Goal: Information Seeking & Learning: Learn about a topic

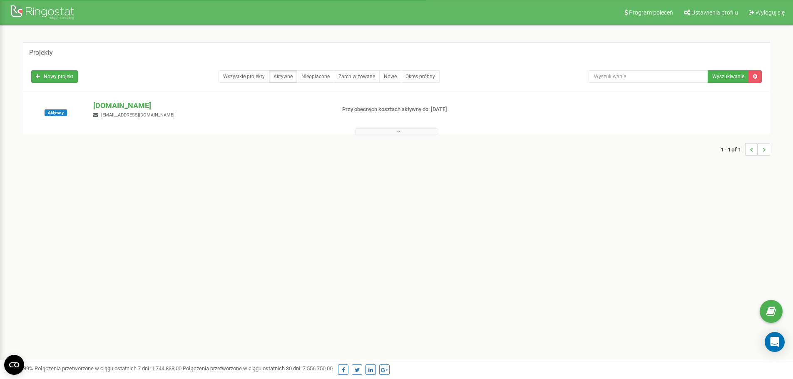
click at [375, 133] on button at bounding box center [396, 131] width 83 height 6
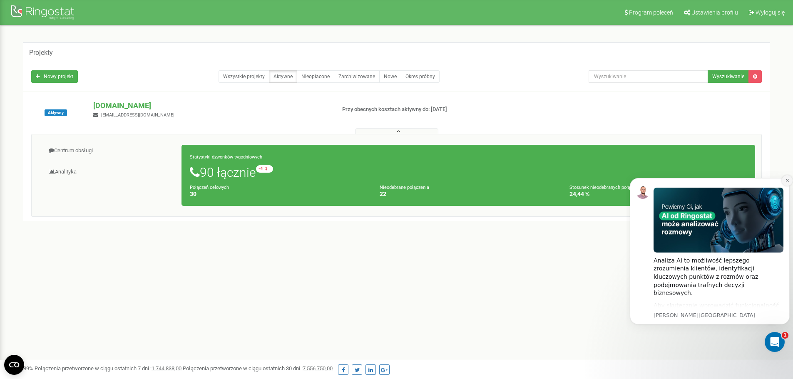
click at [786, 178] on icon "Dismiss notification" at bounding box center [787, 180] width 5 height 5
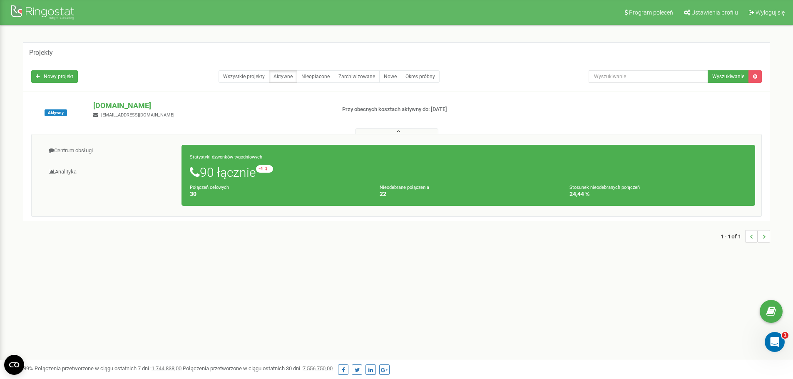
click at [608, 189] on small "Stosunek nieodebranych połączeń" at bounding box center [604, 187] width 70 height 5
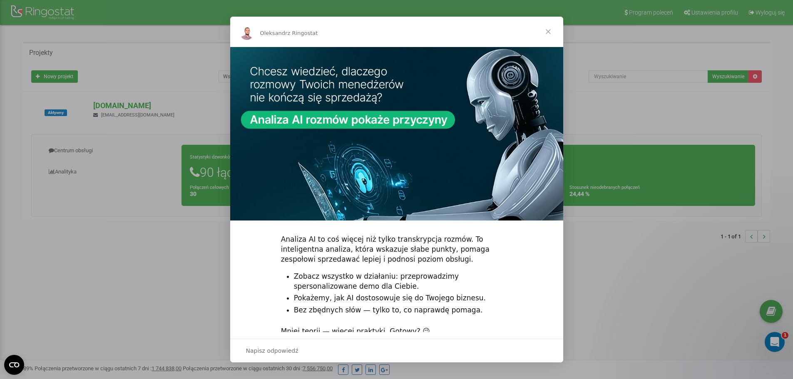
click at [546, 33] on span "Zamknij" at bounding box center [548, 32] width 30 height 30
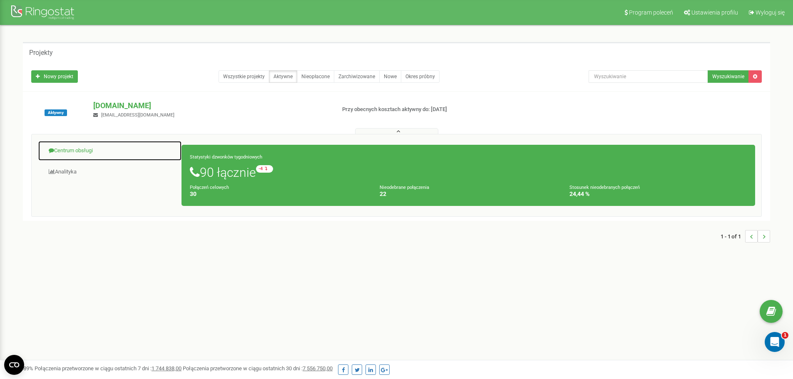
click at [87, 157] on link "Centrum obsługi" at bounding box center [110, 151] width 144 height 20
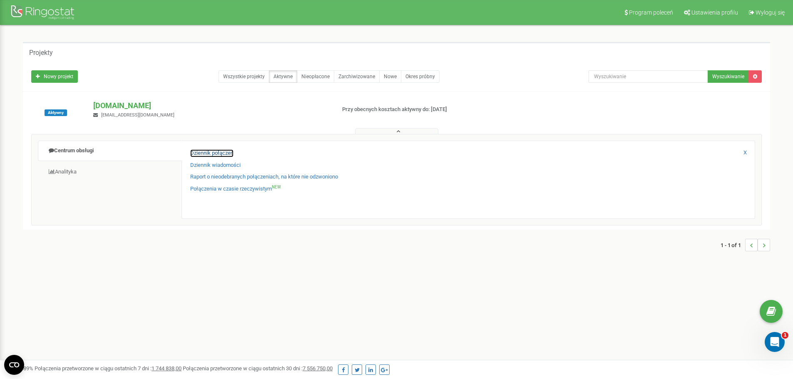
click at [211, 153] on link "Dziennik połączeń" at bounding box center [211, 153] width 43 height 8
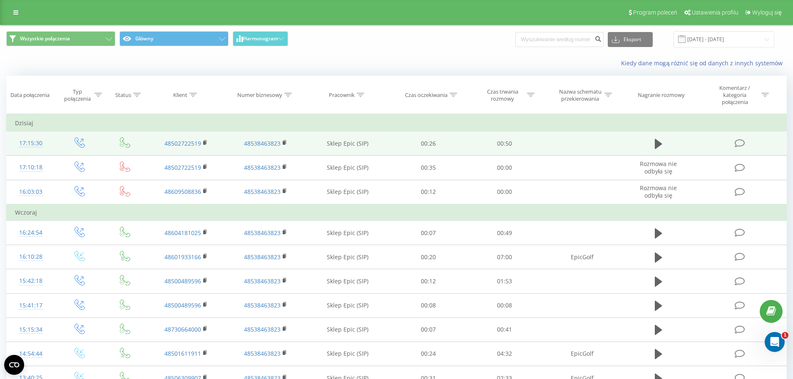
click at [738, 142] on icon at bounding box center [739, 143] width 10 height 9
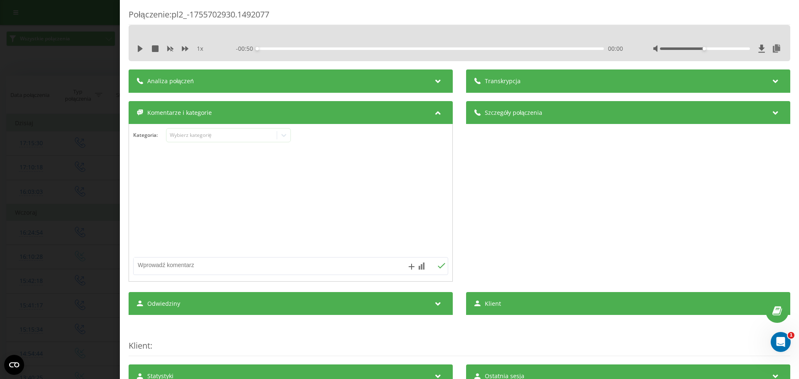
click at [550, 82] on div "Transkrypcja" at bounding box center [628, 80] width 324 height 23
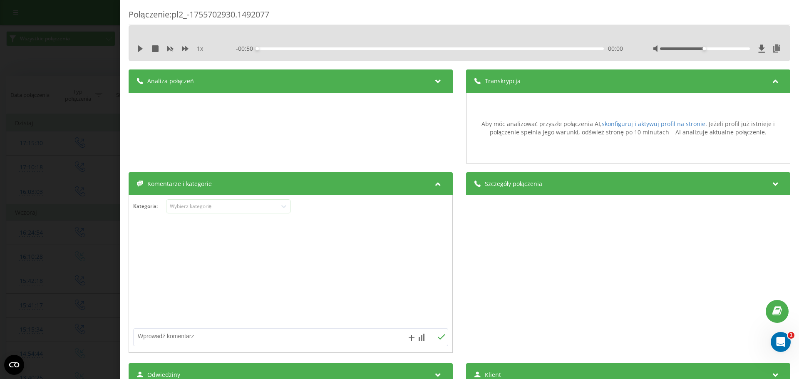
drag, startPoint x: 591, startPoint y: 87, endPoint x: 586, endPoint y: 87, distance: 5.5
click at [591, 87] on div "Transkrypcja" at bounding box center [628, 80] width 324 height 23
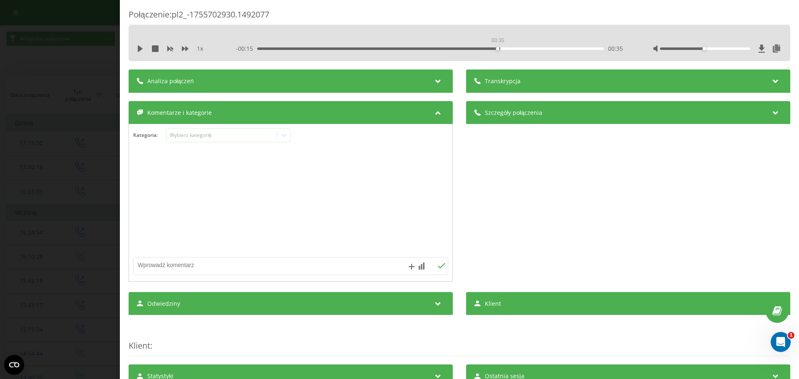
drag, startPoint x: 256, startPoint y: 50, endPoint x: 496, endPoint y: 54, distance: 240.5
click at [496, 54] on div "1 x - 00:15 00:35 00:35" at bounding box center [459, 48] width 649 height 12
click at [139, 48] on icon at bounding box center [140, 48] width 5 height 7
click at [139, 48] on icon at bounding box center [139, 48] width 2 height 7
drag, startPoint x: 38, startPoint y: 167, endPoint x: 49, endPoint y: 142, distance: 27.4
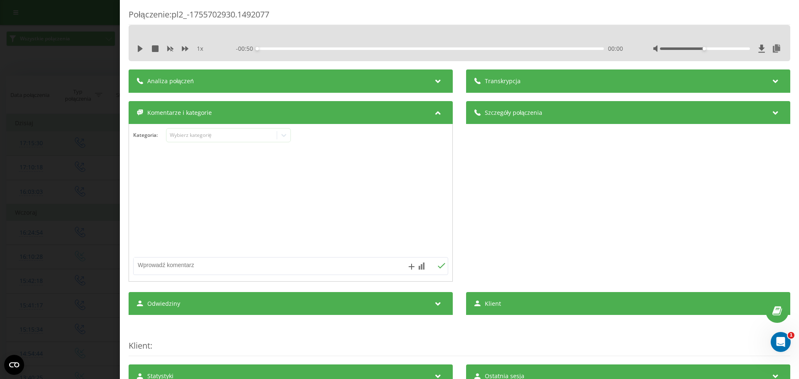
click at [38, 167] on div "Połączenie : pl2_-1755702930.1492077 1 x - 00:50 00:00 00:00 Transkrypcja Aby m…" at bounding box center [399, 189] width 799 height 379
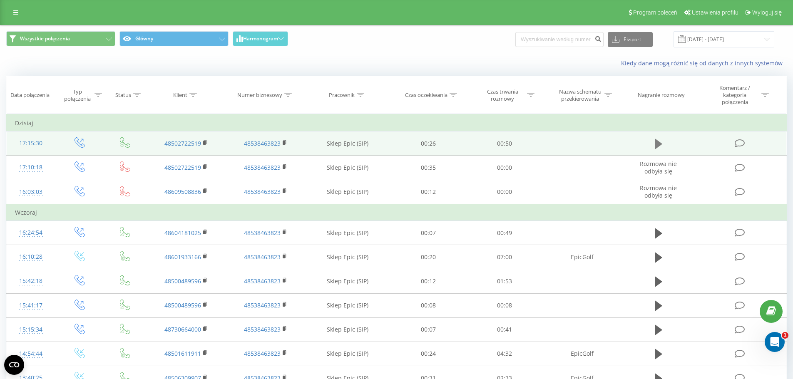
click at [655, 144] on icon at bounding box center [658, 144] width 7 height 10
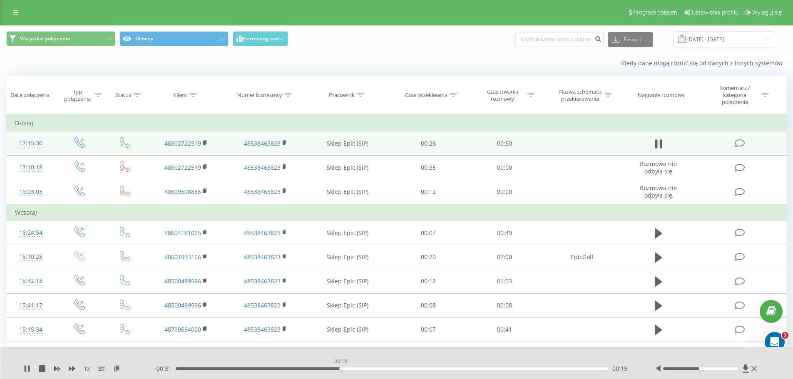
drag, startPoint x: 182, startPoint y: 368, endPoint x: 340, endPoint y: 358, distance: 158.4
click at [340, 367] on div "00:19" at bounding box center [392, 368] width 433 height 2
drag, startPoint x: 344, startPoint y: 369, endPoint x: 444, endPoint y: 369, distance: 99.9
click at [444, 369] on div "00:31" at bounding box center [392, 368] width 433 height 2
drag, startPoint x: 700, startPoint y: 368, endPoint x: 761, endPoint y: 366, distance: 61.2
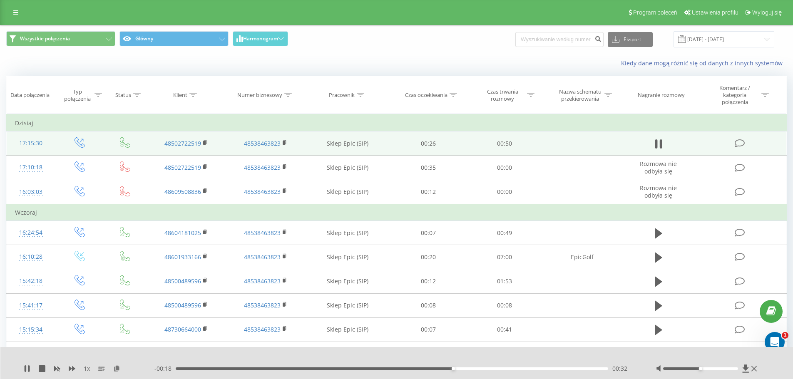
click at [761, 367] on div "1 x - 00:18 00:32 00:32" at bounding box center [396, 363] width 793 height 32
click at [26, 367] on icon at bounding box center [26, 368] width 2 height 7
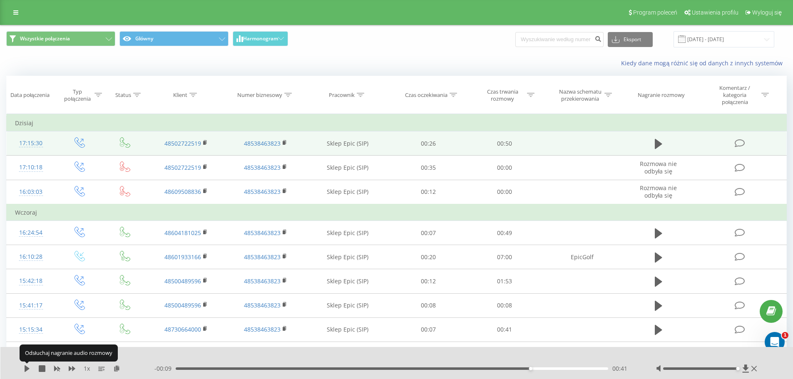
click at [26, 367] on icon at bounding box center [27, 368] width 5 height 7
click at [26, 367] on icon at bounding box center [26, 368] width 2 height 7
